Goal: Task Accomplishment & Management: Use online tool/utility

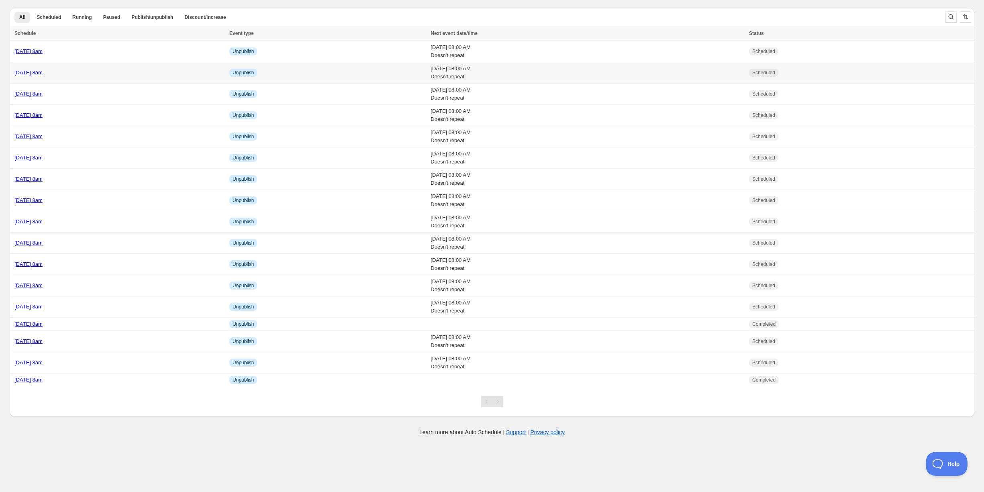
click at [121, 69] on div "Thursday 30th October @ 8am" at bounding box center [119, 73] width 210 height 8
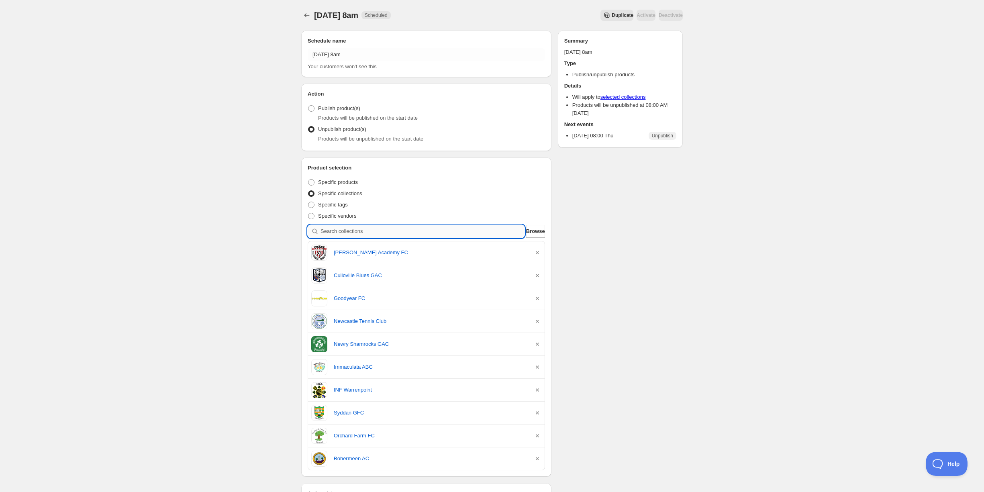
click at [374, 229] on input "search" at bounding box center [423, 231] width 204 height 13
type input "o"
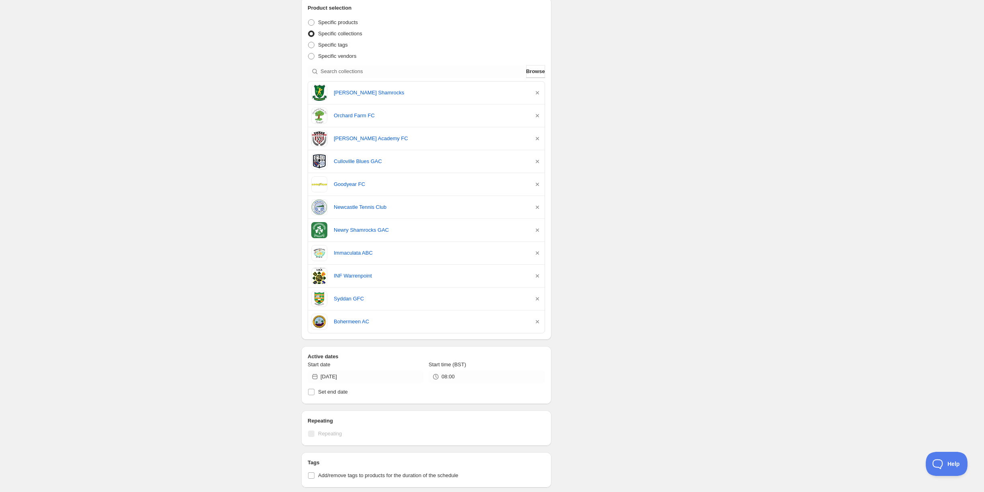
scroll to position [349, 0]
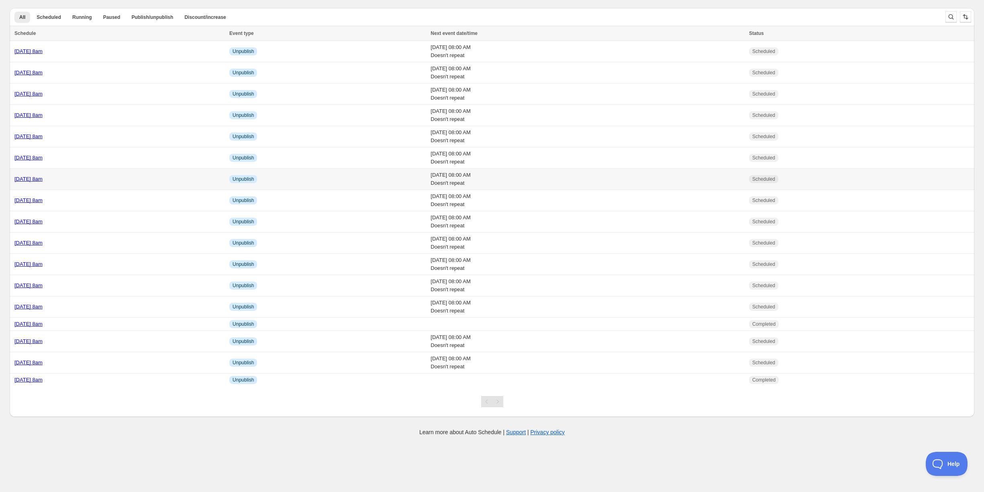
click at [117, 176] on div "[DATE] 8am" at bounding box center [119, 179] width 210 height 8
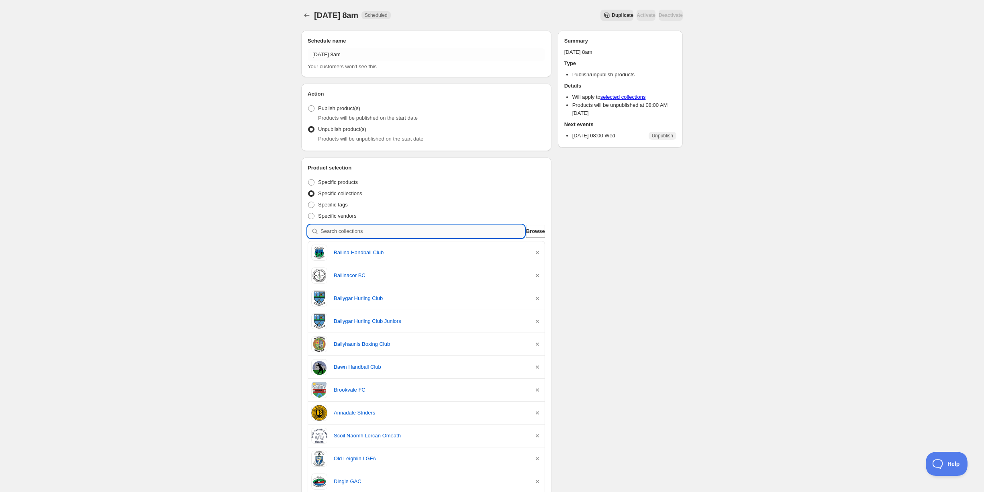
click at [355, 231] on input "search" at bounding box center [423, 231] width 204 height 13
type input "o"
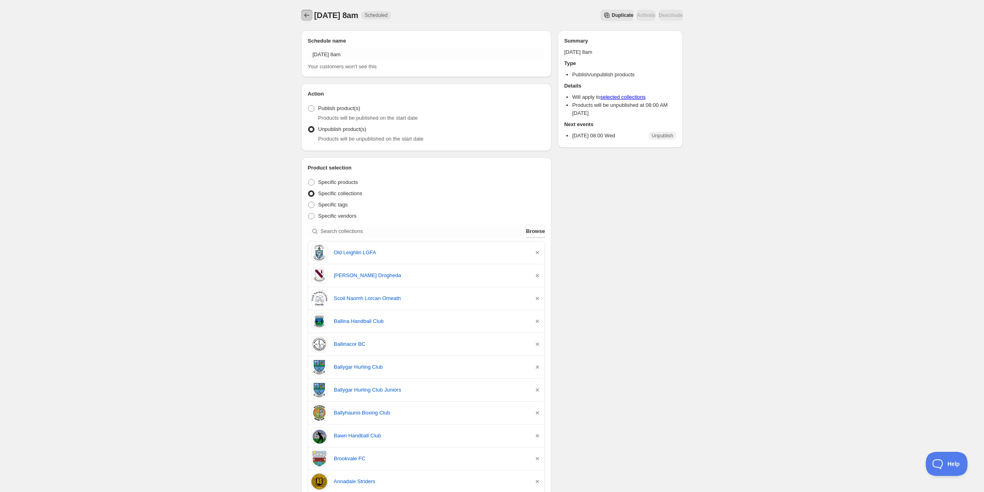
click at [305, 12] on icon "Schedules" at bounding box center [307, 15] width 8 height 8
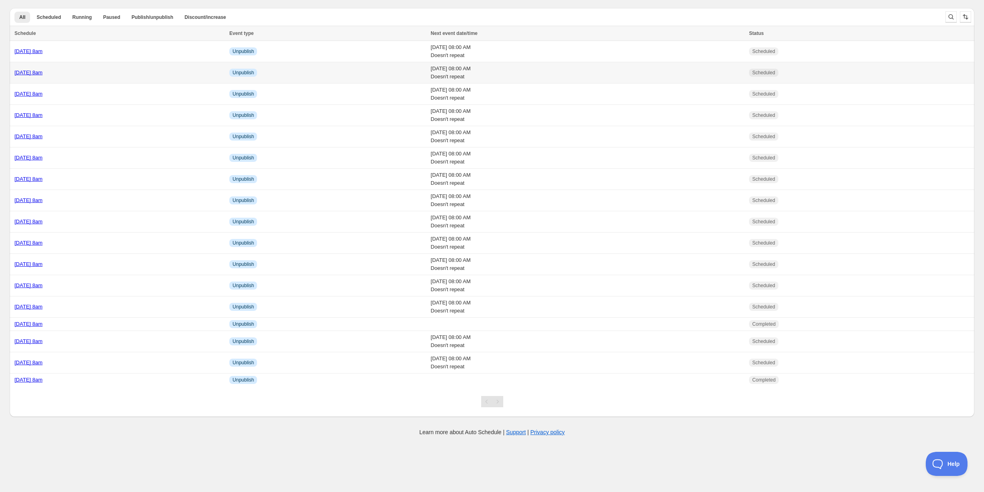
click at [118, 71] on div "[DATE] 8am" at bounding box center [119, 73] width 210 height 8
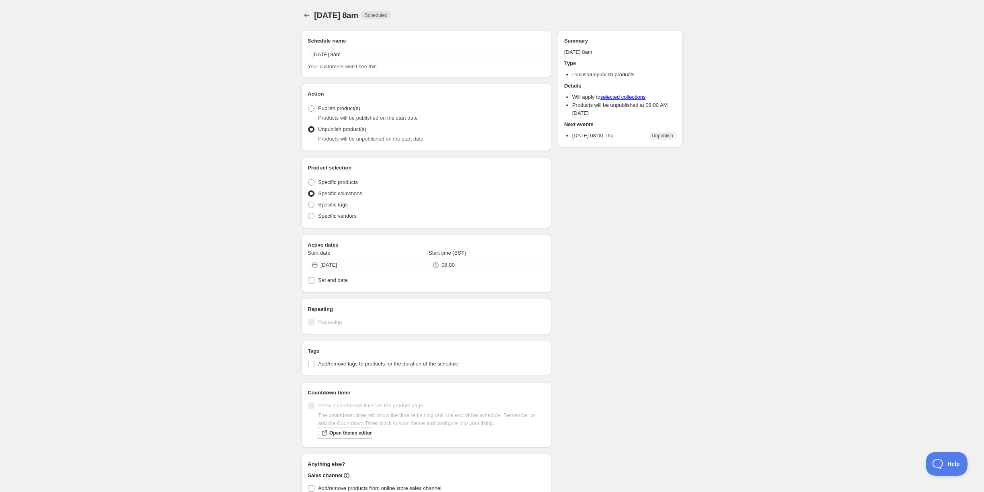
radio input "true"
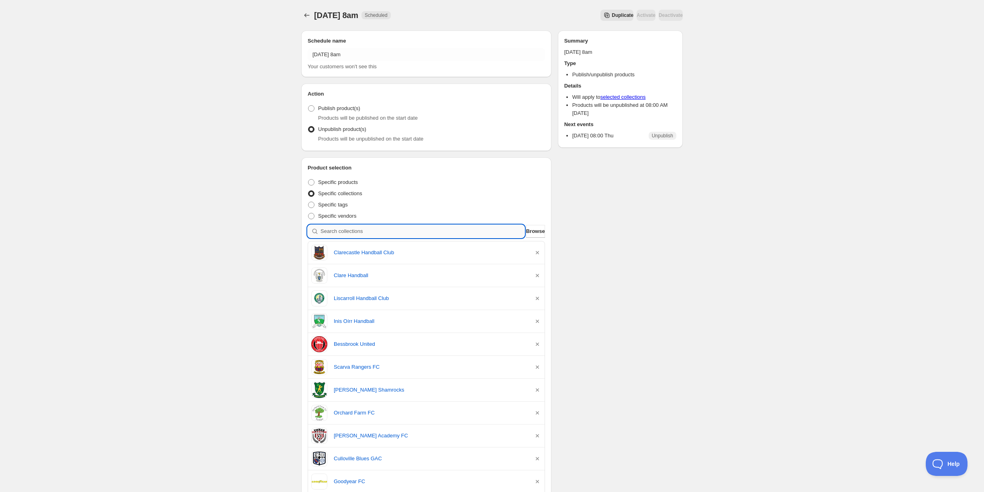
click at [344, 229] on input "search" at bounding box center [423, 231] width 204 height 13
type input "m"
